Goal: Task Accomplishment & Management: Manage account settings

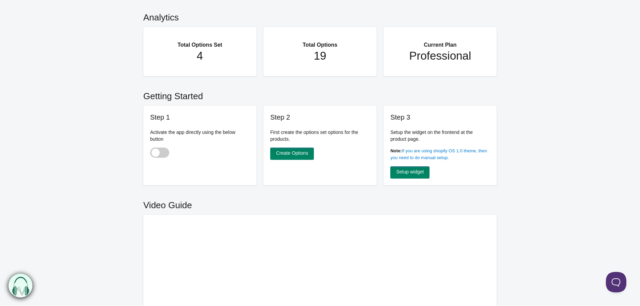
scroll to position [114, 0]
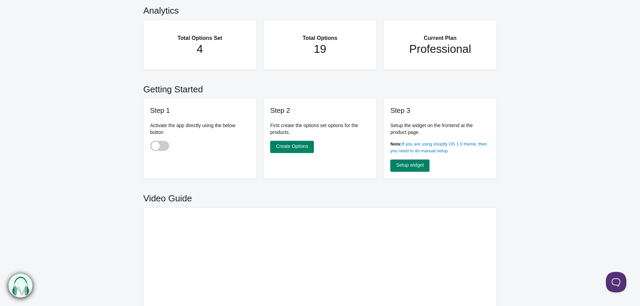
click at [295, 124] on p "First create the options set options for the products." at bounding box center [320, 129] width 100 height 14
click at [330, 124] on p "First create the options set options for the products." at bounding box center [320, 129] width 100 height 14
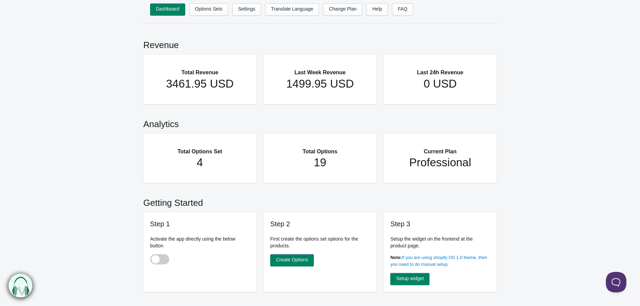
click at [351, 146] on h2 "Total Options" at bounding box center [320, 149] width 86 height 16
click at [421, 161] on h1 "Professional" at bounding box center [440, 163] width 86 height 14
click at [210, 160] on h1 "4" at bounding box center [200, 163] width 86 height 14
click at [206, 15] on li "Options Sets" at bounding box center [208, 9] width 39 height 12
click at [210, 11] on link "Options Sets" at bounding box center [208, 9] width 39 height 12
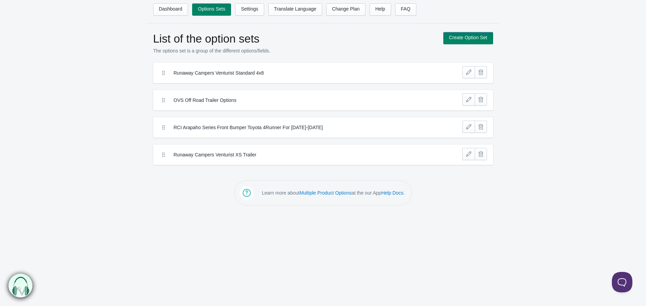
click at [330, 71] on label "Runaway Campers Venturist Standard 4x8" at bounding box center [298, 73] width 249 height 7
click at [470, 75] on link at bounding box center [468, 72] width 12 height 12
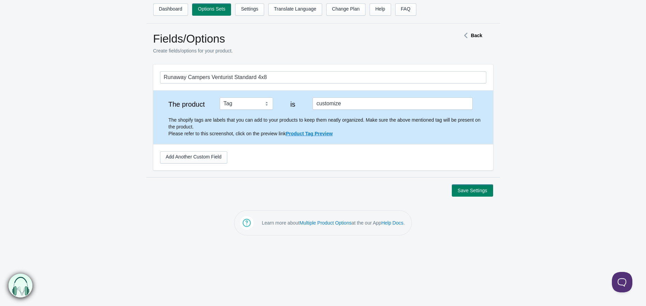
click at [478, 35] on strong "Back" at bounding box center [476, 35] width 11 height 5
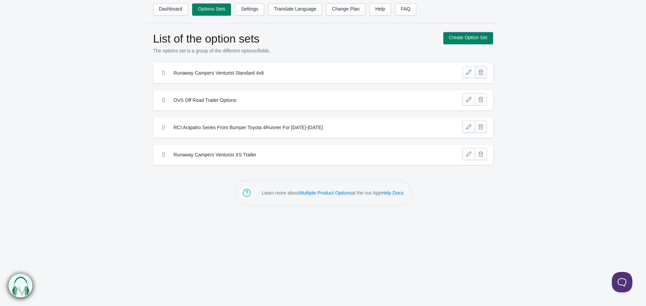
click at [482, 75] on link at bounding box center [481, 72] width 12 height 12
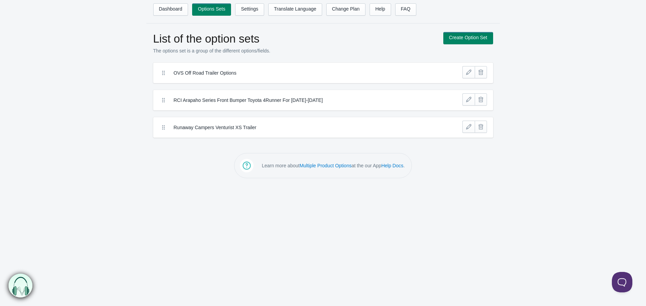
click at [272, 71] on label "OVS Off Road Trailer Options" at bounding box center [298, 73] width 249 height 7
click at [271, 93] on div "RCI Arapaho Series Front Bumper Toyota 4Runner For [DATE]-[DATE]" at bounding box center [306, 100] width 299 height 14
click at [267, 123] on div "Runaway Campers Venturist XS Trailer" at bounding box center [291, 127] width 266 height 10
click at [270, 128] on label "Runaway Campers Venturist XS Trailer" at bounding box center [298, 127] width 249 height 7
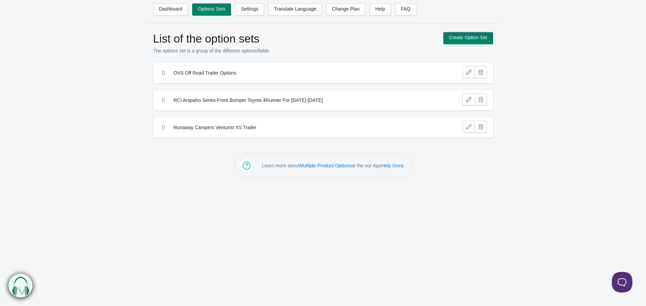
click at [270, 128] on label "Runaway Campers Venturist XS Trailer" at bounding box center [298, 127] width 249 height 7
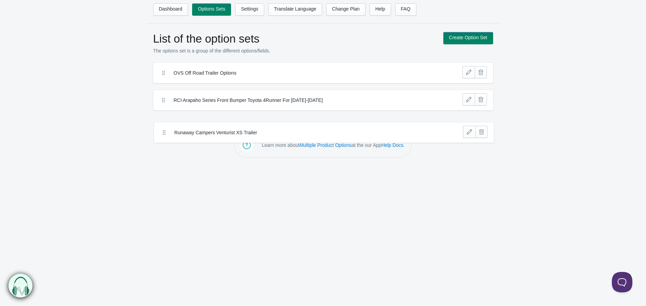
drag, startPoint x: 270, startPoint y: 128, endPoint x: 273, endPoint y: 123, distance: 6.1
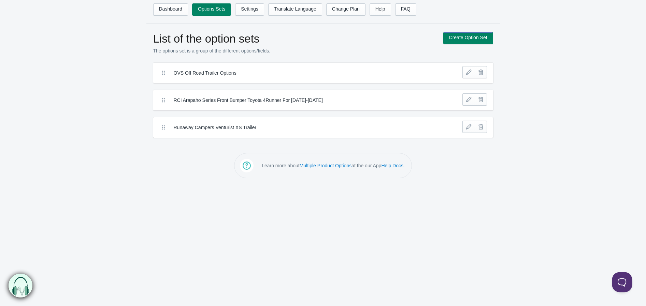
click at [425, 127] on div "Runaway Campers Venturist XS Trailer" at bounding box center [306, 128] width 299 height 14
click at [470, 127] on link at bounding box center [468, 127] width 12 height 12
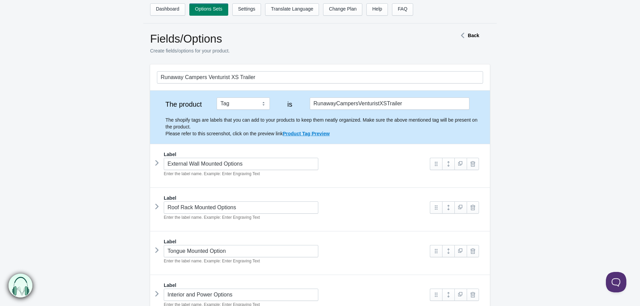
click at [473, 38] on strong "Back" at bounding box center [473, 35] width 11 height 5
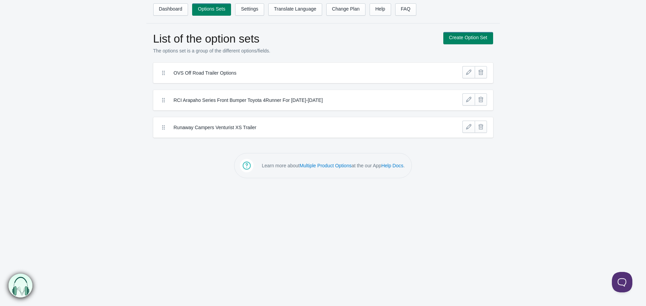
click at [227, 71] on label "OVS Off Road Trailer Options" at bounding box center [298, 73] width 249 height 7
click at [466, 73] on link at bounding box center [468, 72] width 12 height 12
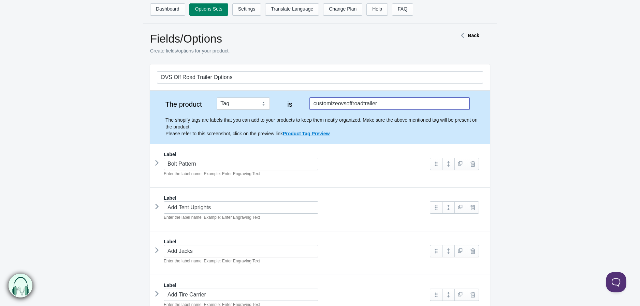
click at [381, 107] on input "customizeovsoffroadtrailer" at bounding box center [390, 104] width 160 height 12
click at [475, 38] on strong "Back" at bounding box center [473, 35] width 11 height 5
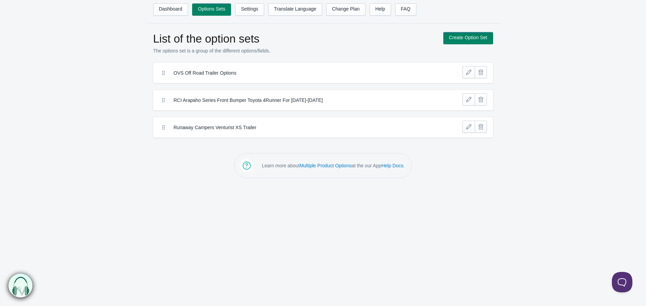
click at [24, 291] on img at bounding box center [20, 286] width 24 height 24
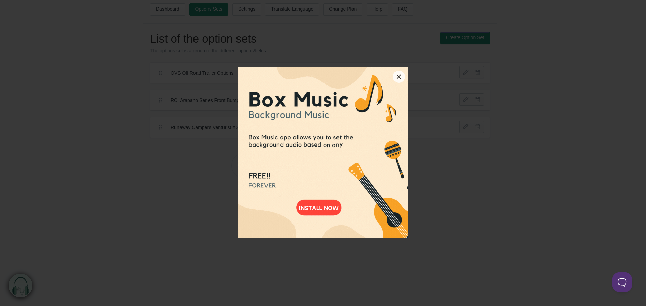
click at [395, 76] on button "×" at bounding box center [399, 77] width 12 height 12
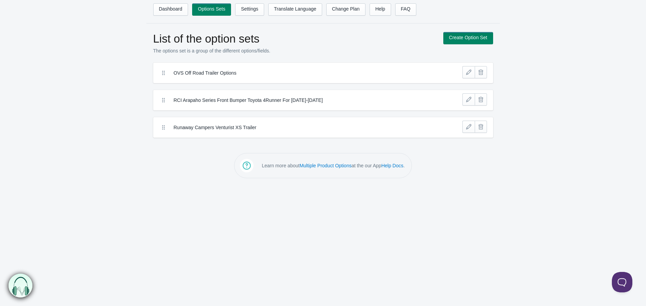
click at [394, 73] on label "OVS Off Road Trailer Options" at bounding box center [298, 73] width 249 height 7
click at [467, 74] on link at bounding box center [468, 72] width 12 height 12
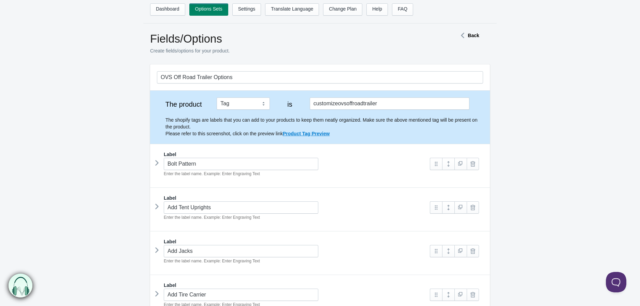
click at [126, 176] on form "OVS Off Road Trailer Options The product Tag Vendor Type URL Handle All Product…" at bounding box center [320, 239] width 640 height 350
click at [256, 8] on link "Settings" at bounding box center [246, 9] width 29 height 12
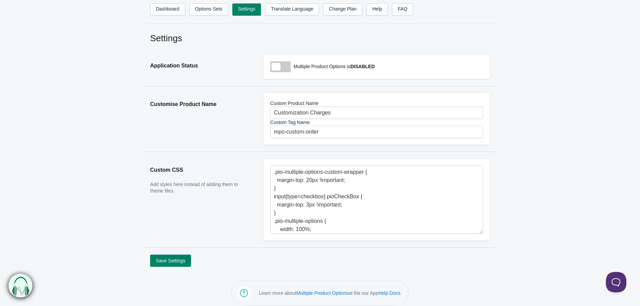
click at [193, 185] on p "Add styles here instead of adding them to theme files." at bounding box center [200, 188] width 100 height 13
click at [173, 191] on p "Add styles here instead of adding them to theme files." at bounding box center [200, 188] width 100 height 13
click at [200, 184] on p "Add styles here instead of adding them to theme files." at bounding box center [200, 188] width 100 height 13
click at [197, 186] on p "Add styles here instead of adding them to theme files." at bounding box center [200, 188] width 100 height 13
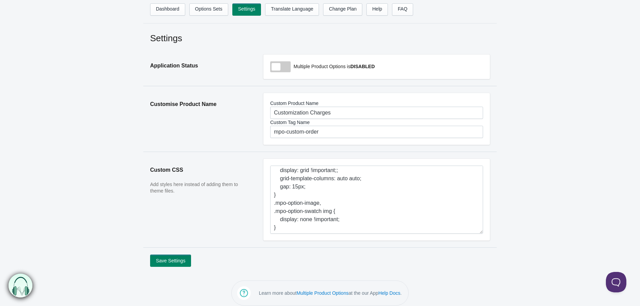
click at [278, 69] on span at bounding box center [280, 66] width 20 height 11
click at [271, 68] on input "checkbox" at bounding box center [270, 67] width 1 height 1
checkbox input "true"
click at [173, 262] on button "Save Settings" at bounding box center [170, 261] width 41 height 12
